Goal: Navigation & Orientation: Find specific page/section

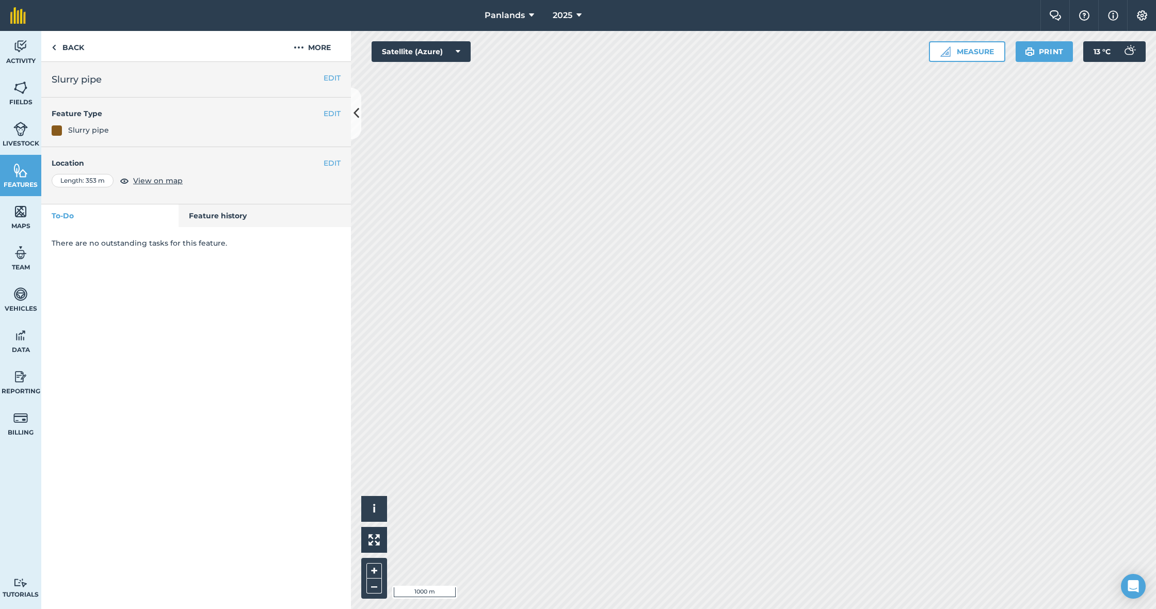
click at [358, 106] on icon at bounding box center [357, 113] width 6 height 18
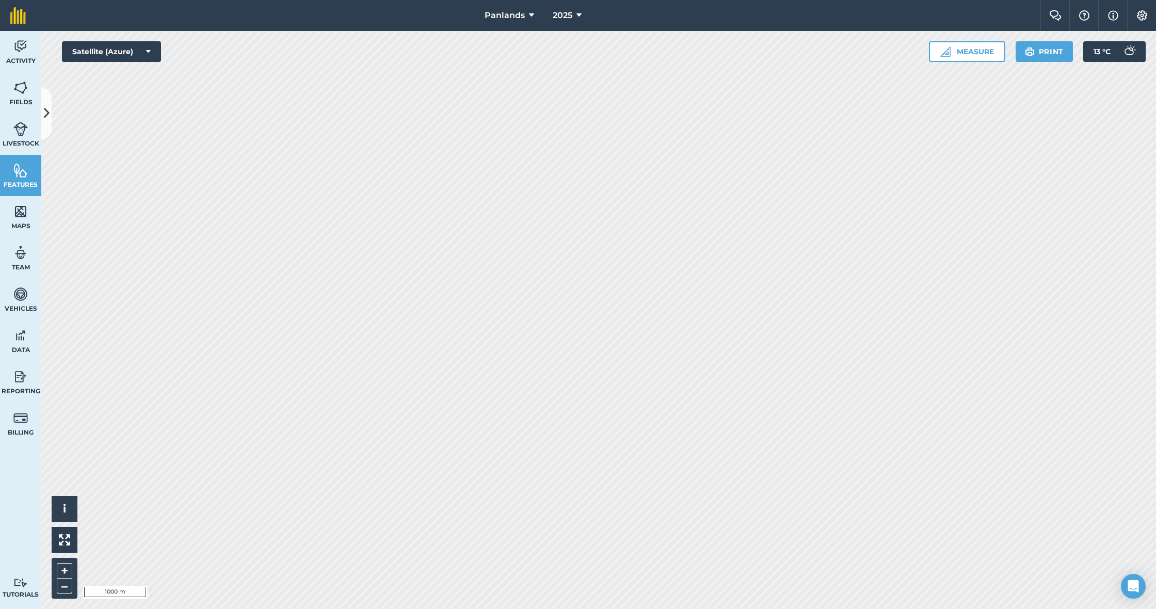
click at [1053, 47] on button "Print" at bounding box center [1045, 51] width 58 height 21
click at [1140, 10] on button "Settings" at bounding box center [1141, 15] width 29 height 31
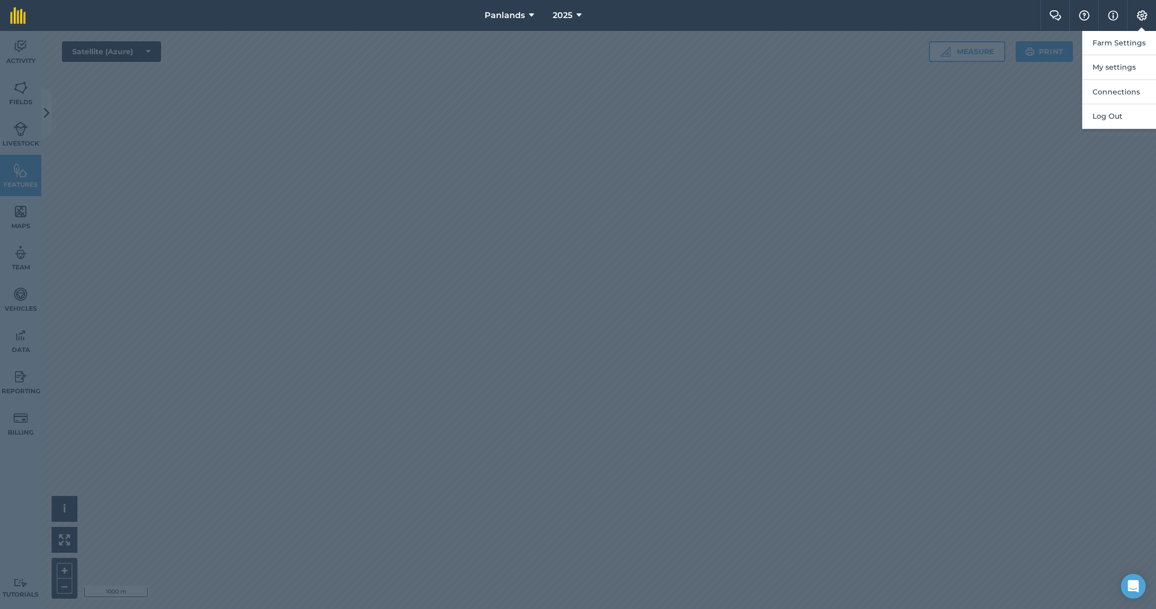
click at [1140, 10] on button "Settings" at bounding box center [1141, 15] width 29 height 31
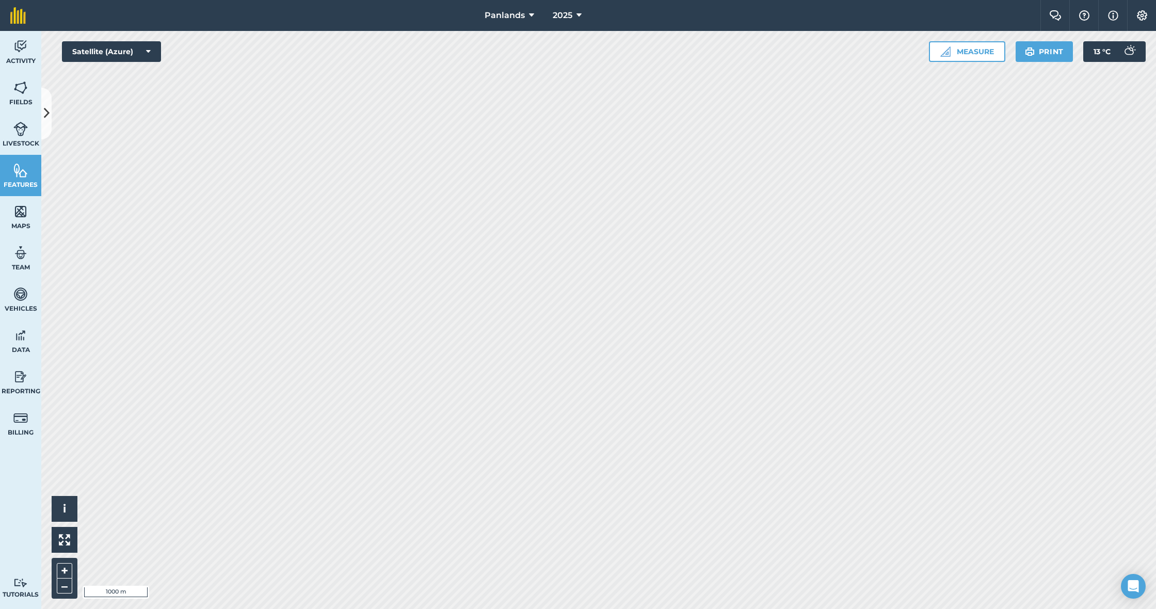
click at [1115, 16] on img at bounding box center [1113, 15] width 10 height 12
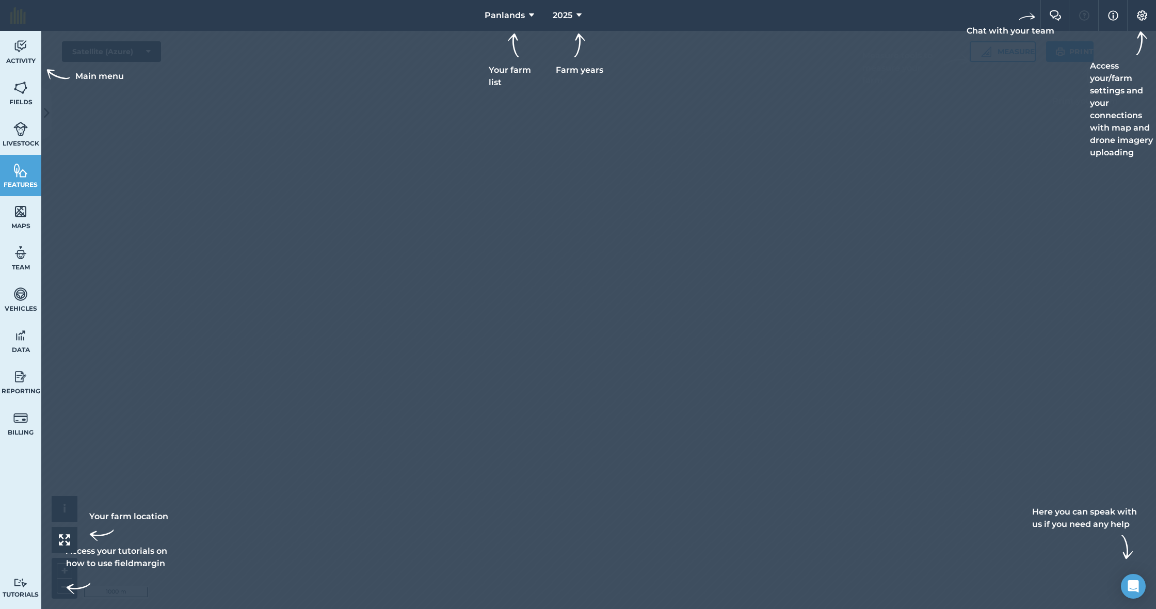
click at [1115, 16] on img at bounding box center [1113, 15] width 10 height 12
drag, startPoint x: 1117, startPoint y: 17, endPoint x: 1126, endPoint y: 15, distance: 9.4
click at [1117, 17] on img at bounding box center [1113, 15] width 10 height 12
drag, startPoint x: 1146, startPoint y: 14, endPoint x: 1138, endPoint y: 16, distance: 8.4
click at [1145, 14] on img at bounding box center [1142, 15] width 12 height 10
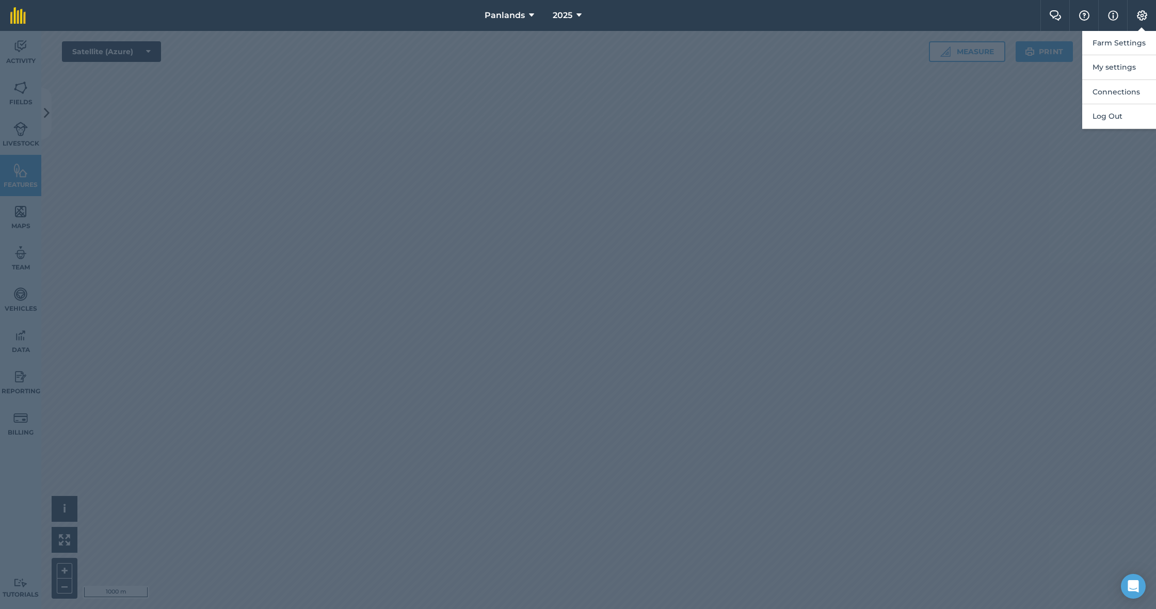
click at [910, 368] on div at bounding box center [578, 320] width 1156 height 578
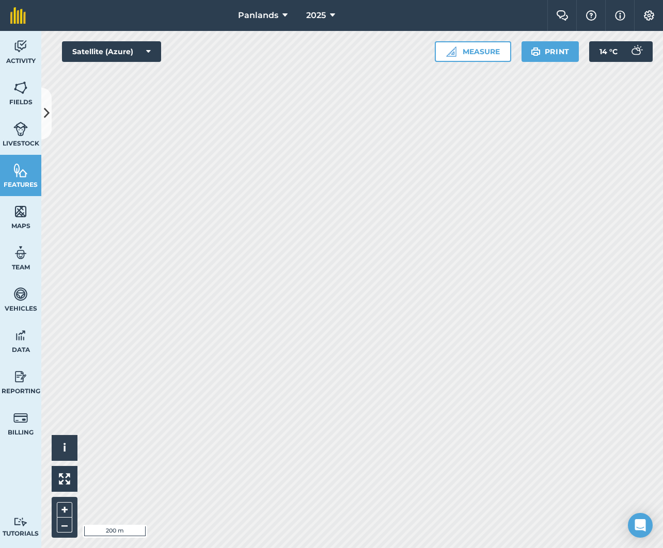
click at [356, 0] on html "Panlands 2025 Farm Chat Help Info Settings Panlands - 2025 Reproduced with the …" at bounding box center [331, 274] width 663 height 548
